Goal: Find specific page/section: Find specific page/section

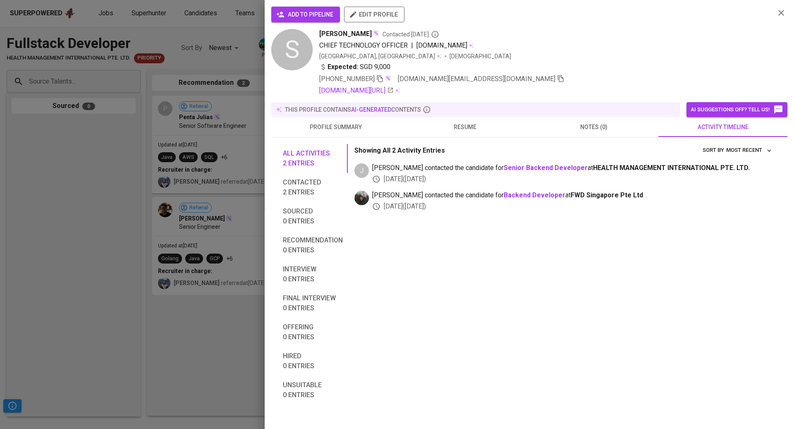
click at [95, 102] on div at bounding box center [397, 214] width 794 height 429
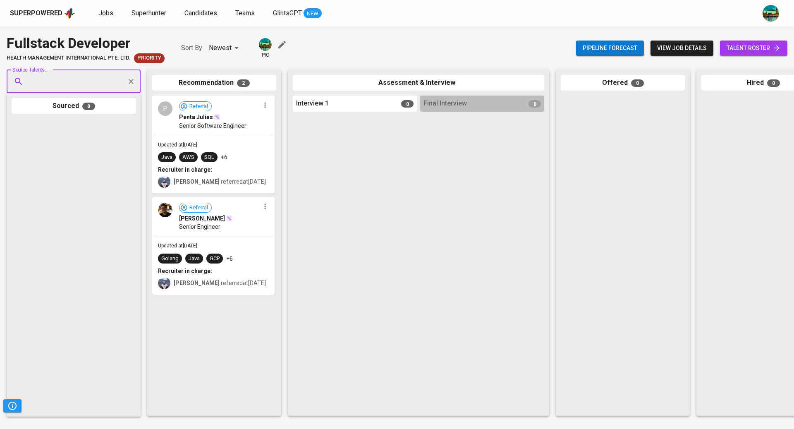
paste input "[EMAIL_ADDRESS][DOMAIN_NAME]"
type input "[EMAIL_ADDRESS][DOMAIN_NAME]"
click at [89, 108] on li "Asep Herbasuki Sr. Software engineer [EMAIL_ADDRESS][DOMAIN_NAME]" at bounding box center [74, 113] width 134 height 30
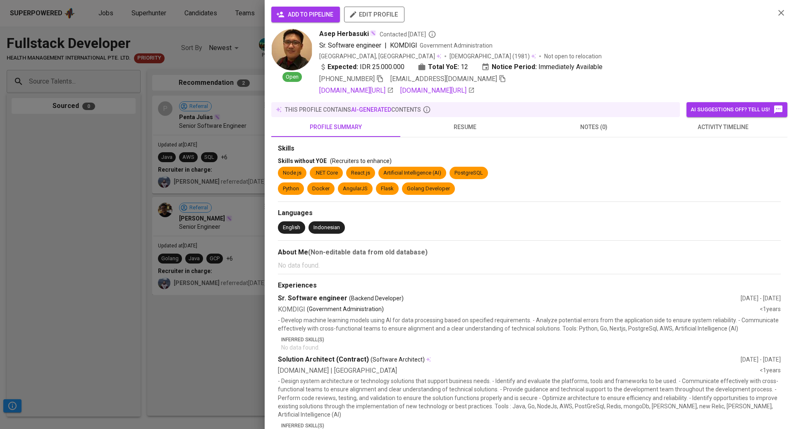
click at [726, 132] on button "activity timeline" at bounding box center [723, 127] width 129 height 20
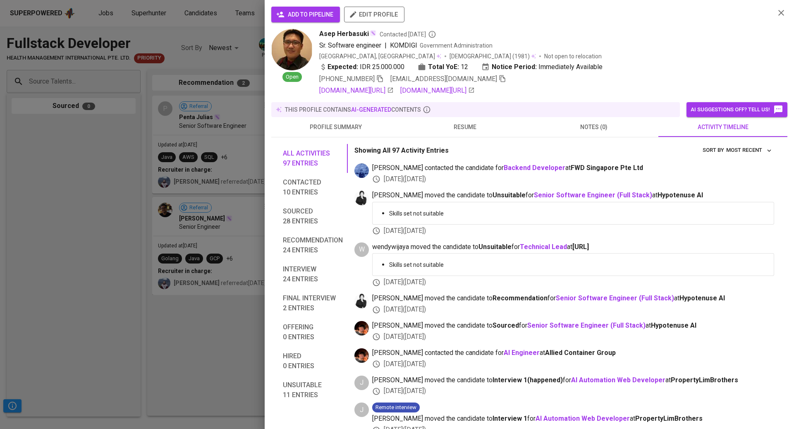
click at [218, 70] on div at bounding box center [397, 214] width 794 height 429
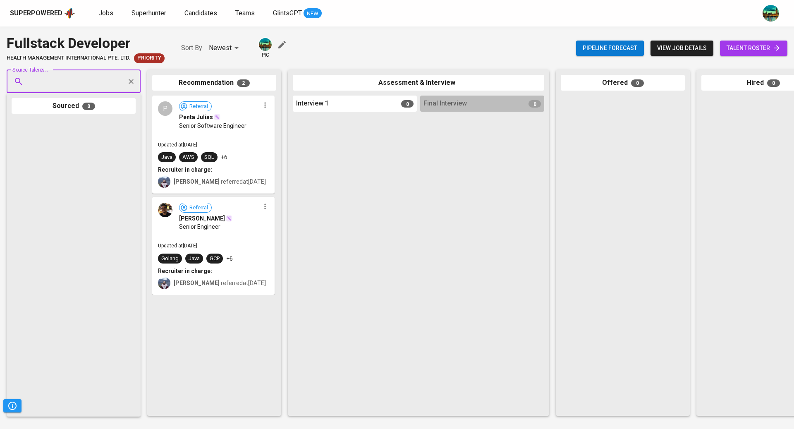
paste input "[EMAIL_ADDRESS][DOMAIN_NAME]"
type input "[EMAIL_ADDRESS][DOMAIN_NAME]"
click at [99, 110] on span "Fullstack Developer (Freelance)" at bounding box center [70, 113] width 72 height 8
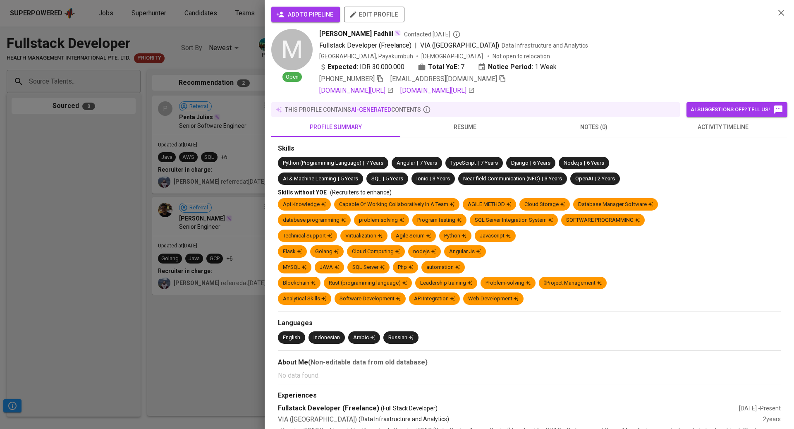
click at [710, 94] on div "[DOMAIN_NAME][URL] [DOMAIN_NAME][URL]" at bounding box center [543, 91] width 449 height 10
click at [722, 125] on span "activity timeline" at bounding box center [723, 127] width 119 height 10
